Goal: Book appointment/travel/reservation

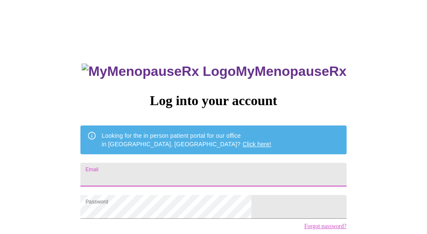
click at [211, 171] on input "Email" at bounding box center [213, 175] width 266 height 24
type input "[EMAIL_ADDRESS][DOMAIN_NAME]"
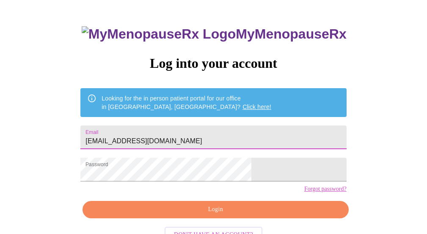
scroll to position [64, 0]
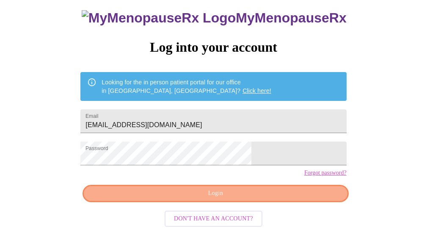
click at [274, 196] on span "Login" at bounding box center [215, 193] width 246 height 11
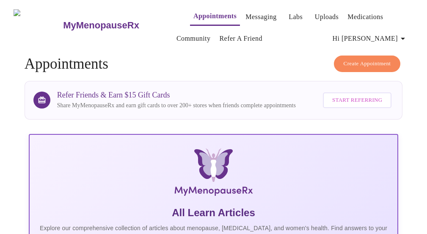
click at [208, 12] on link "Appointments" at bounding box center [215, 16] width 43 height 12
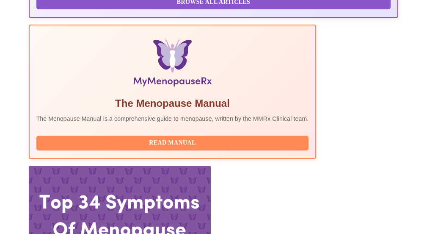
scroll to position [268, 0]
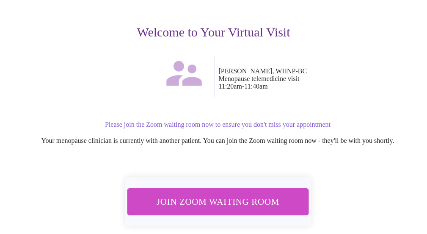
scroll to position [90, 0]
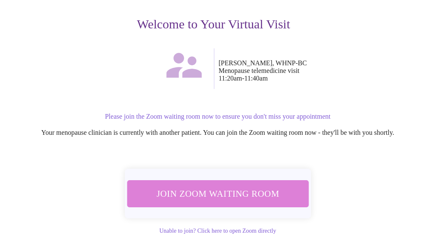
click at [274, 194] on span "Join Zoom Waiting Room" at bounding box center [217, 193] width 159 height 16
